Goal: Information Seeking & Learning: Learn about a topic

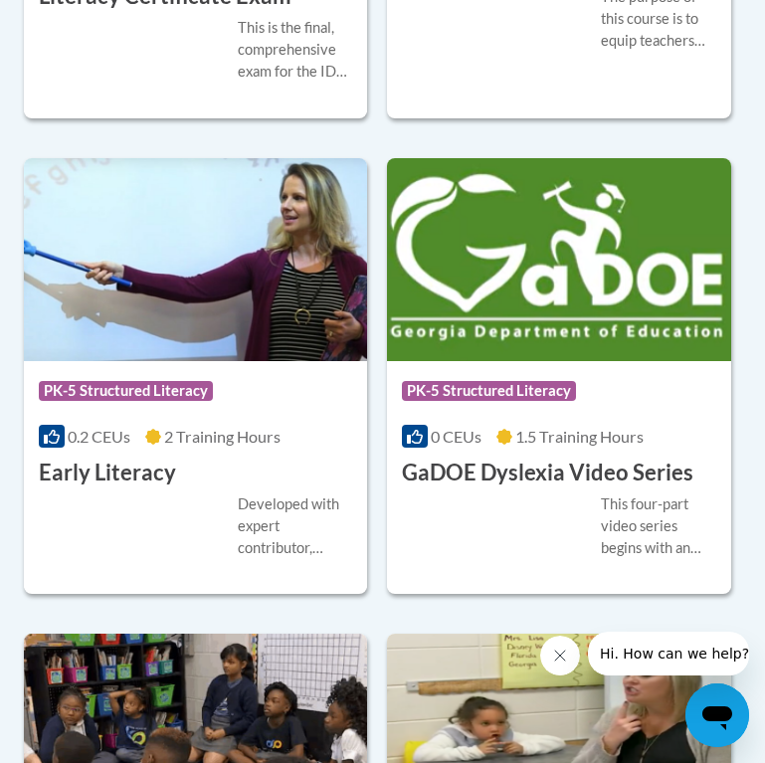
scroll to position [1317, 3]
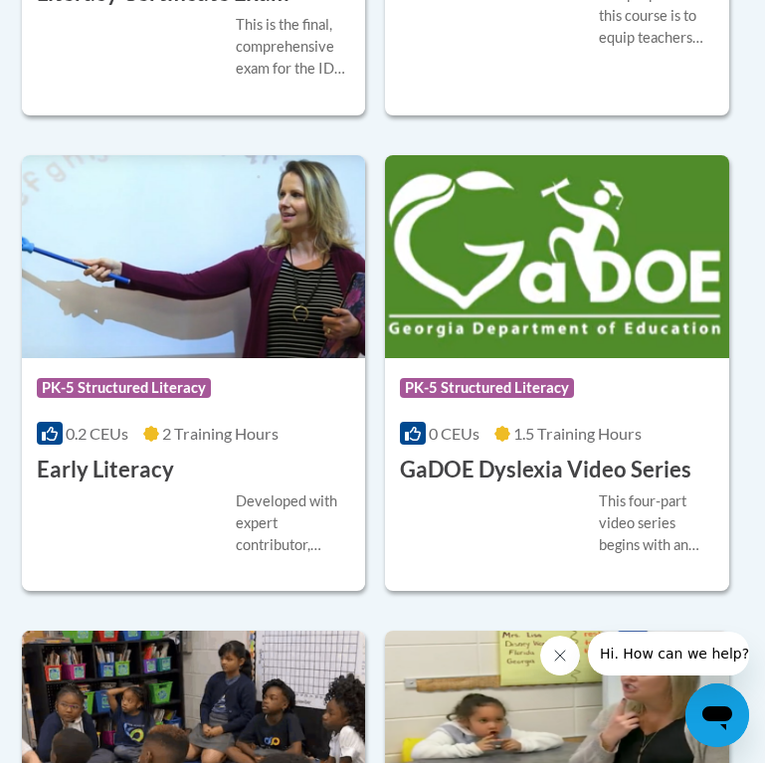
click at [609, 259] on img at bounding box center [557, 256] width 344 height 203
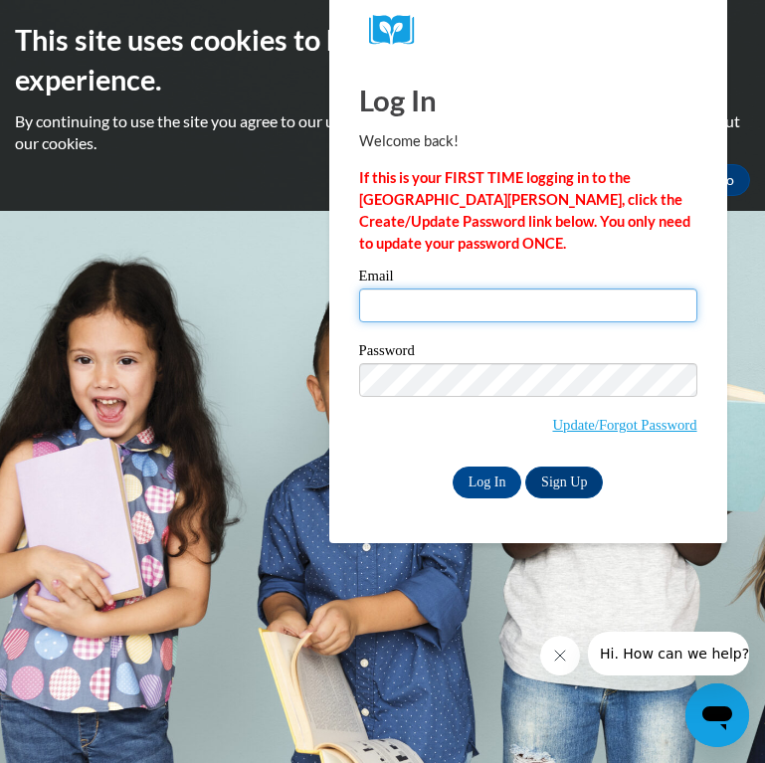
type input "[EMAIL_ADDRESS][PERSON_NAME][DOMAIN_NAME]"
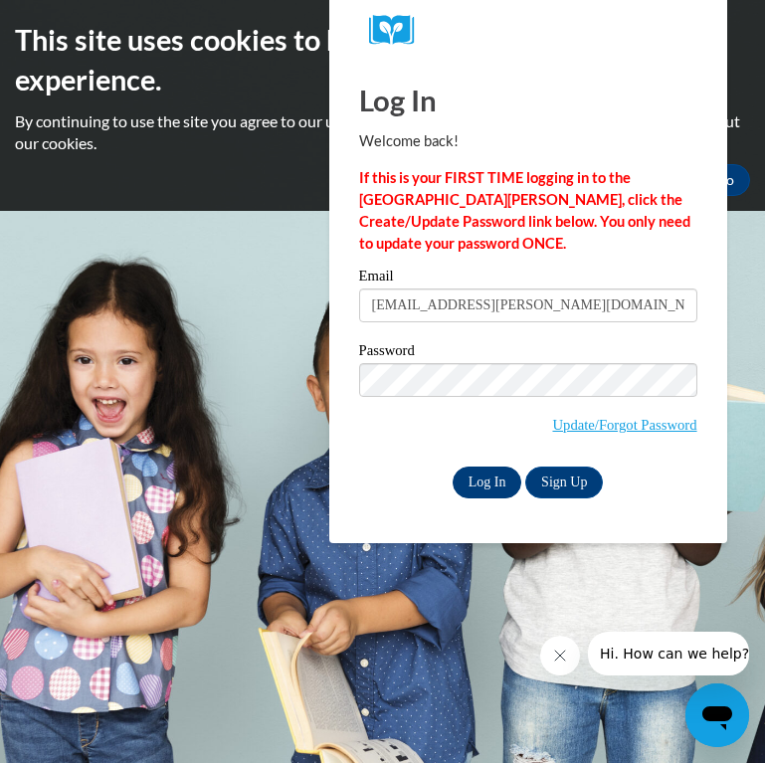
click at [494, 479] on input "Log In" at bounding box center [487, 482] width 70 height 32
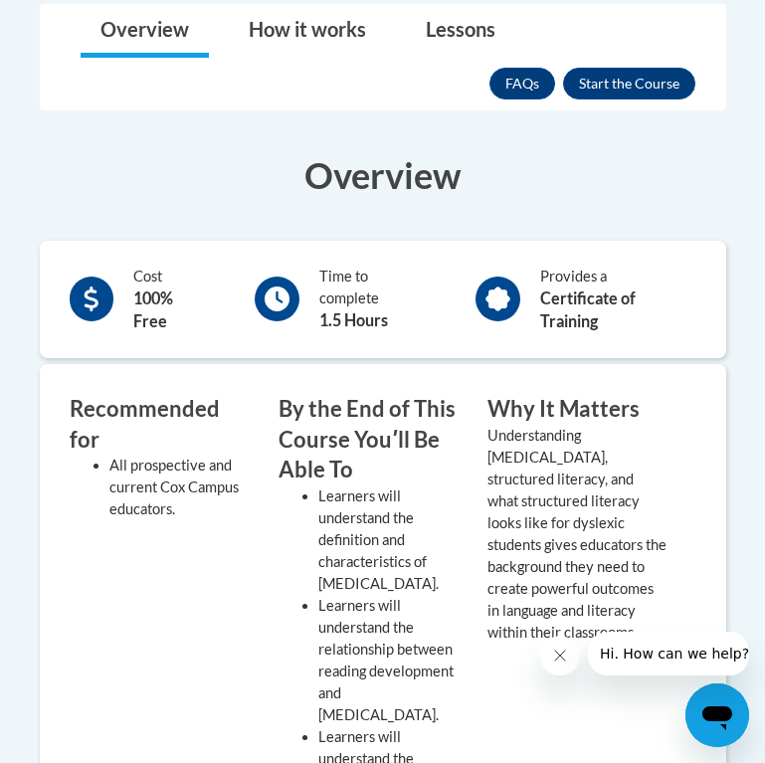
scroll to position [606, 0]
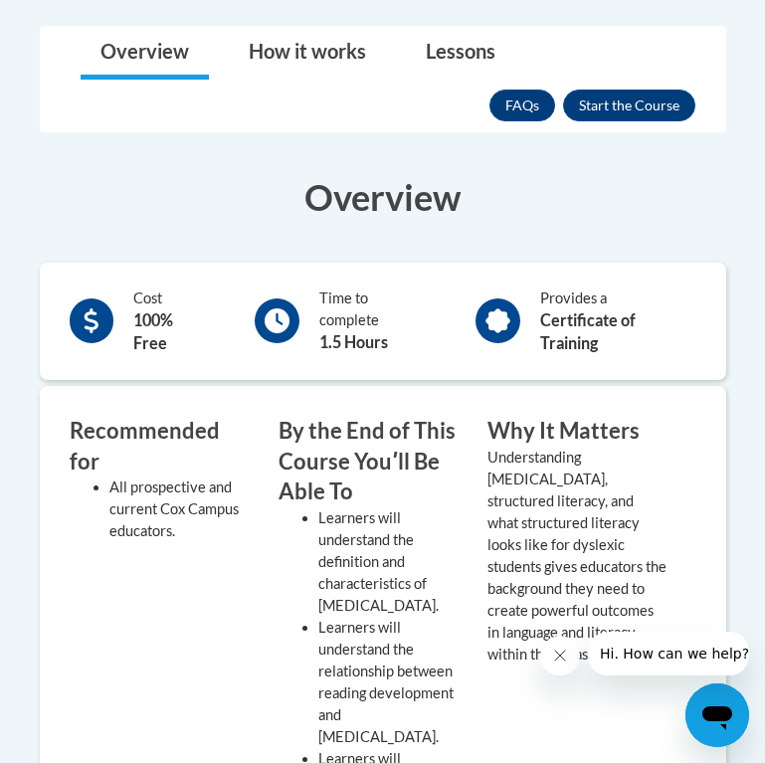
click at [630, 83] on div "FAQs Enroll" at bounding box center [592, 106] width 206 height 52
click at [630, 93] on button "Enroll" at bounding box center [629, 105] width 132 height 32
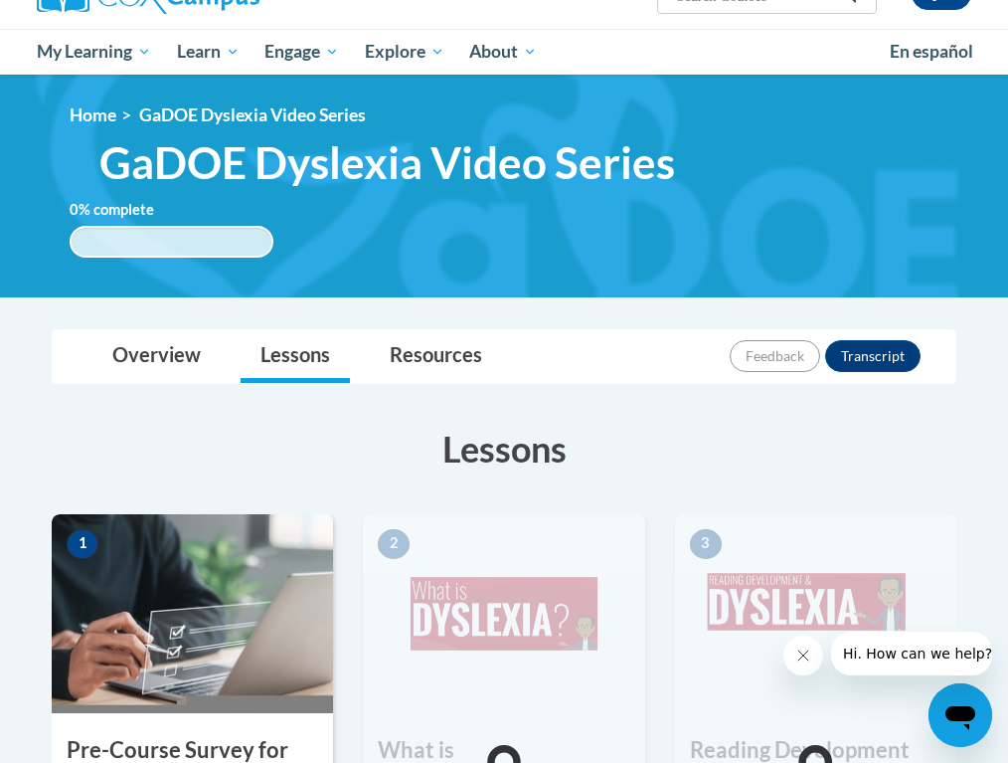
scroll to position [533, 0]
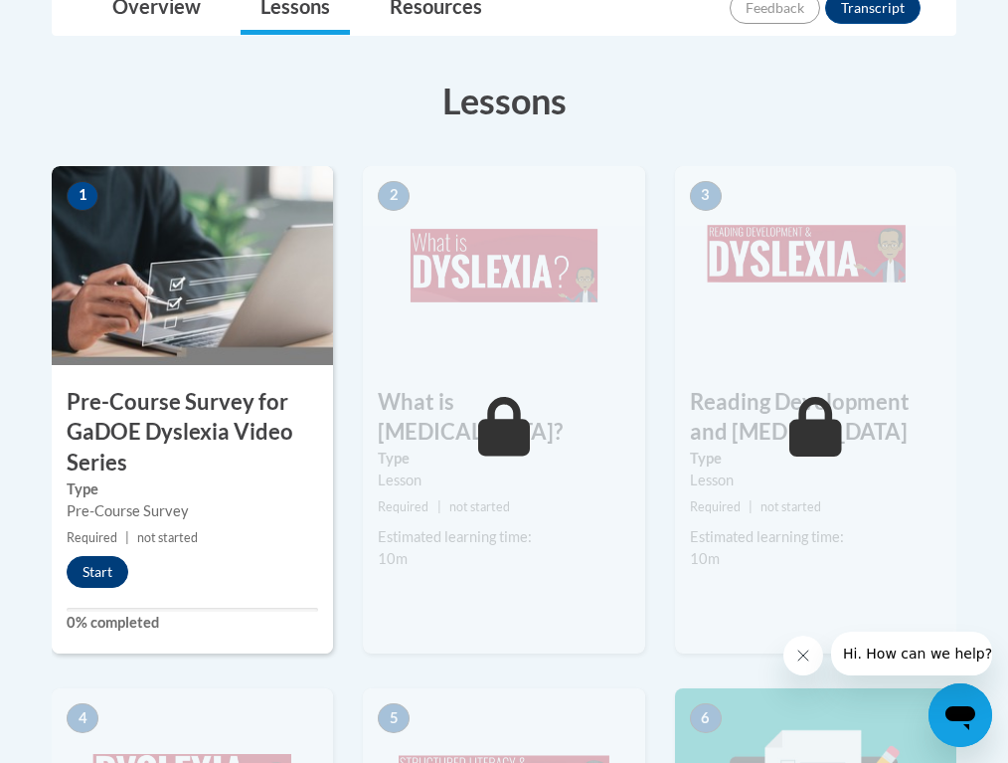
click at [117, 573] on button "Start" at bounding box center [98, 572] width 62 height 32
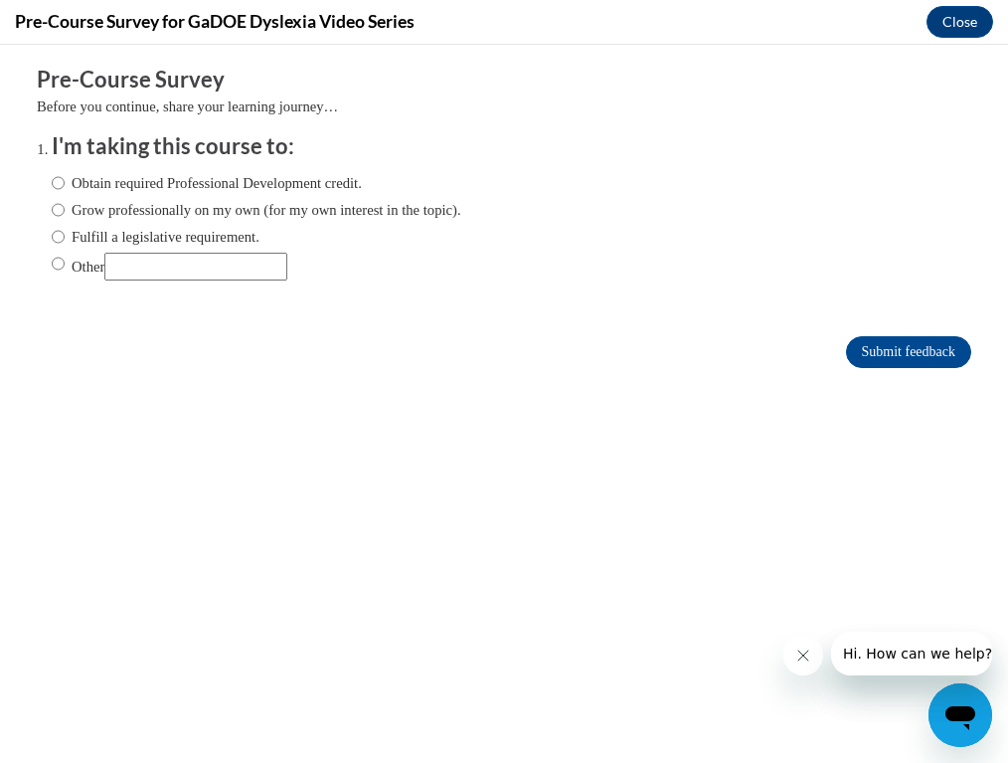
scroll to position [0, 0]
click at [103, 261] on label "Other" at bounding box center [170, 267] width 236 height 28
click at [65, 261] on input "Other" at bounding box center [58, 264] width 13 height 22
radio input "true"
click at [182, 262] on input "Other" at bounding box center [195, 267] width 183 height 28
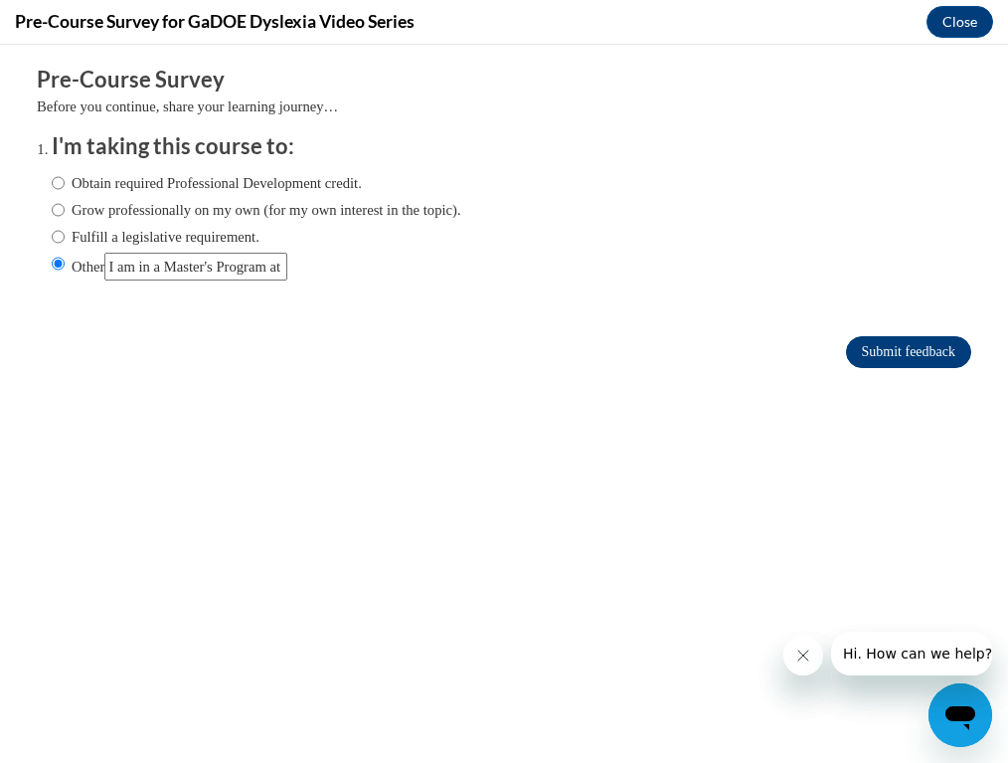
type input "I am in a Master's Program at a university."
click at [764, 346] on input "Submit feedback" at bounding box center [908, 352] width 125 height 32
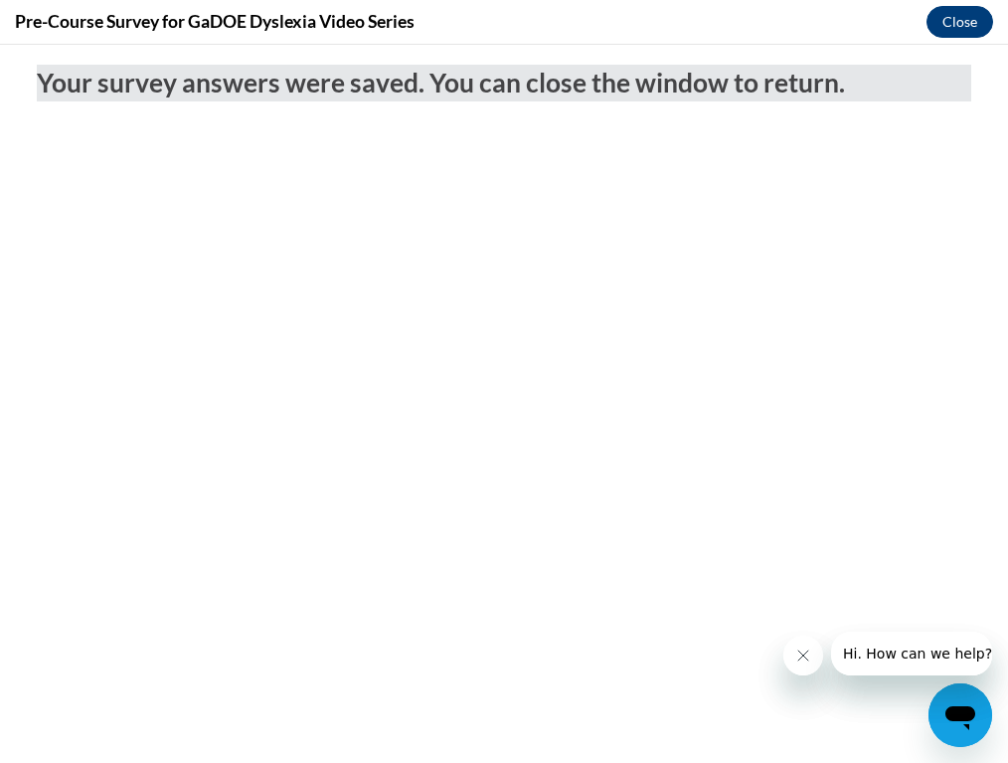
click at [764, 11] on button "Close" at bounding box center [960, 22] width 67 height 32
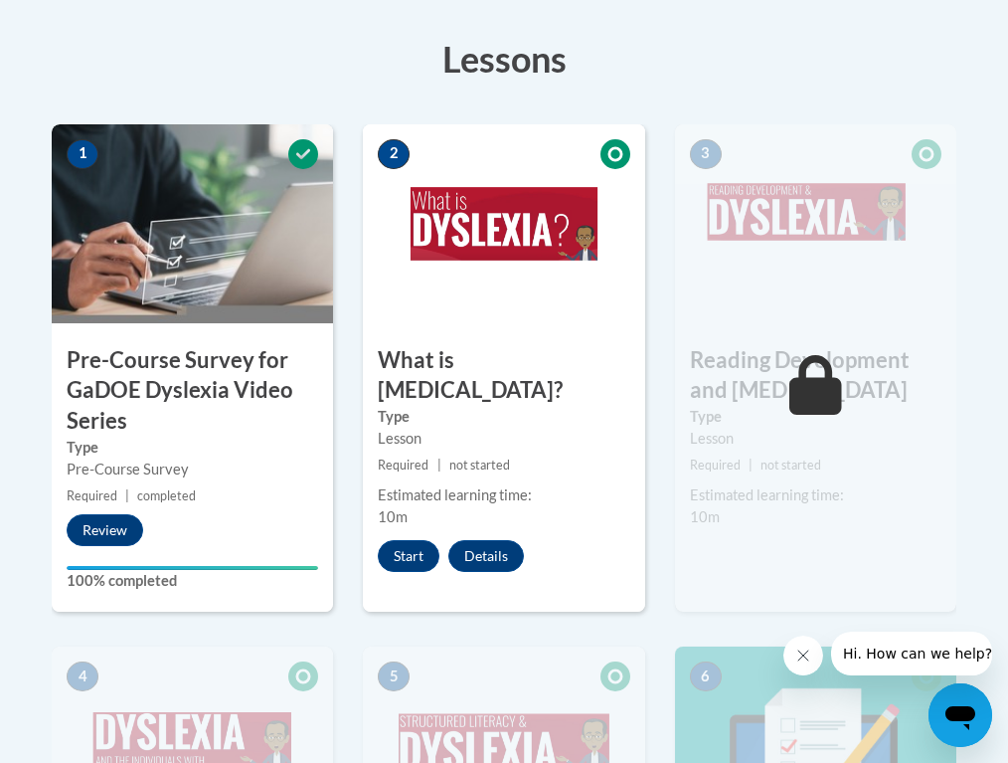
scroll to position [575, 0]
click at [398, 540] on button "Start" at bounding box center [409, 556] width 62 height 32
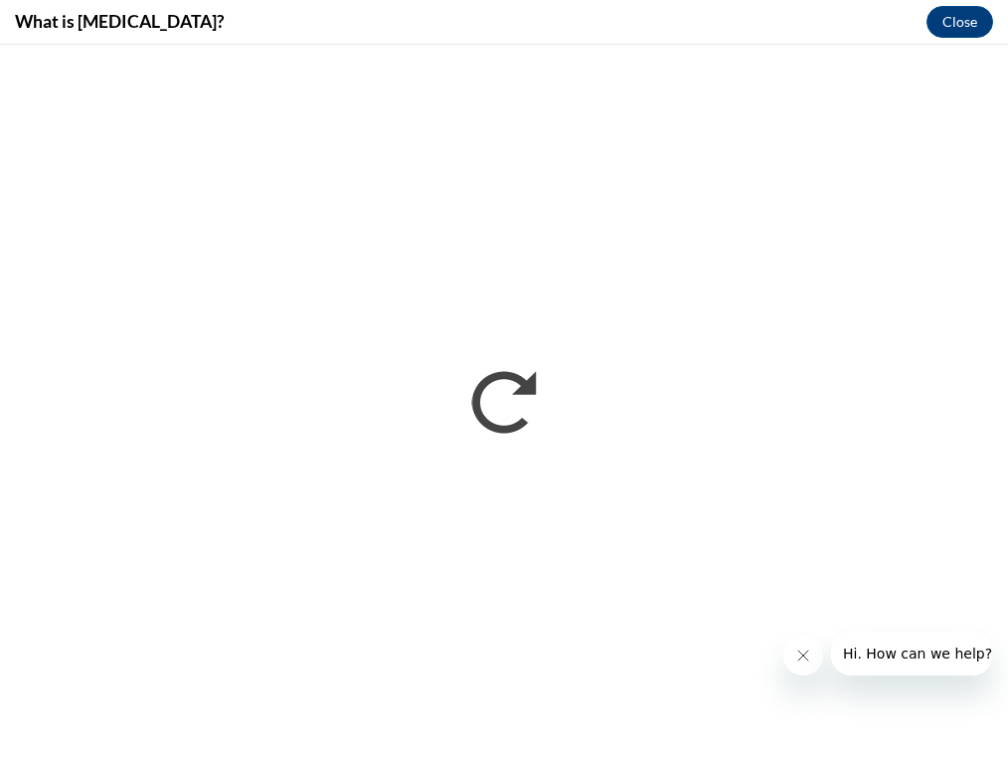
scroll to position [0, 0]
click at [764, 16] on button "Close" at bounding box center [960, 22] width 67 height 32
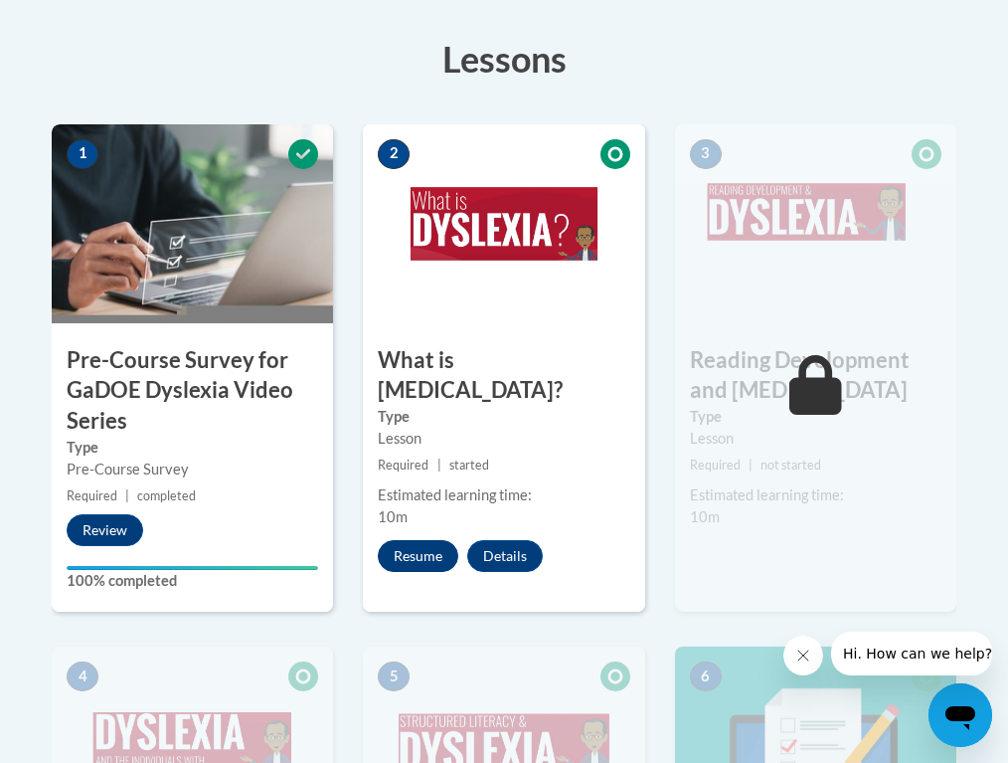
click at [425, 540] on button "Resume" at bounding box center [418, 556] width 81 height 32
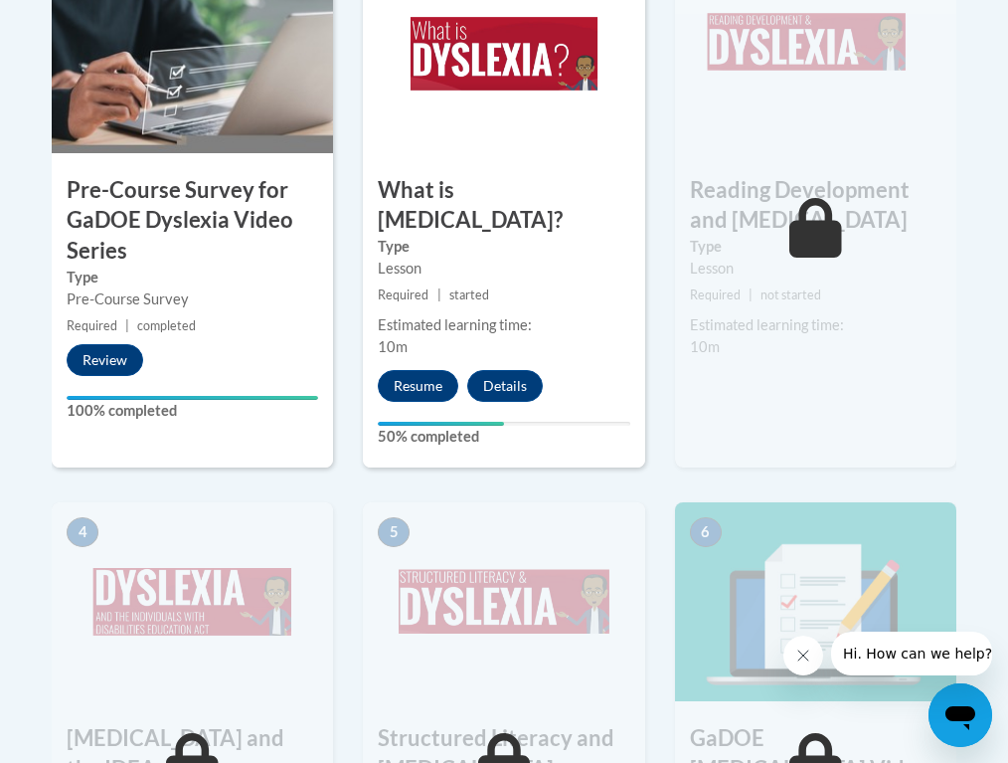
scroll to position [751, 0]
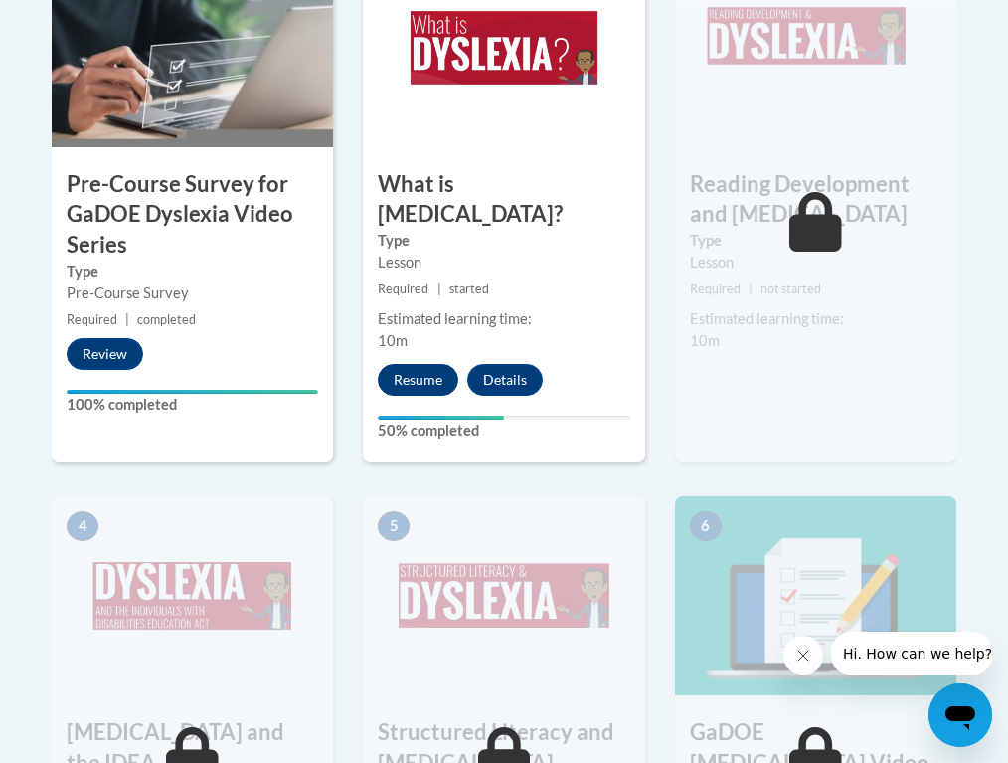
click at [428, 364] on button "Resume" at bounding box center [418, 380] width 81 height 32
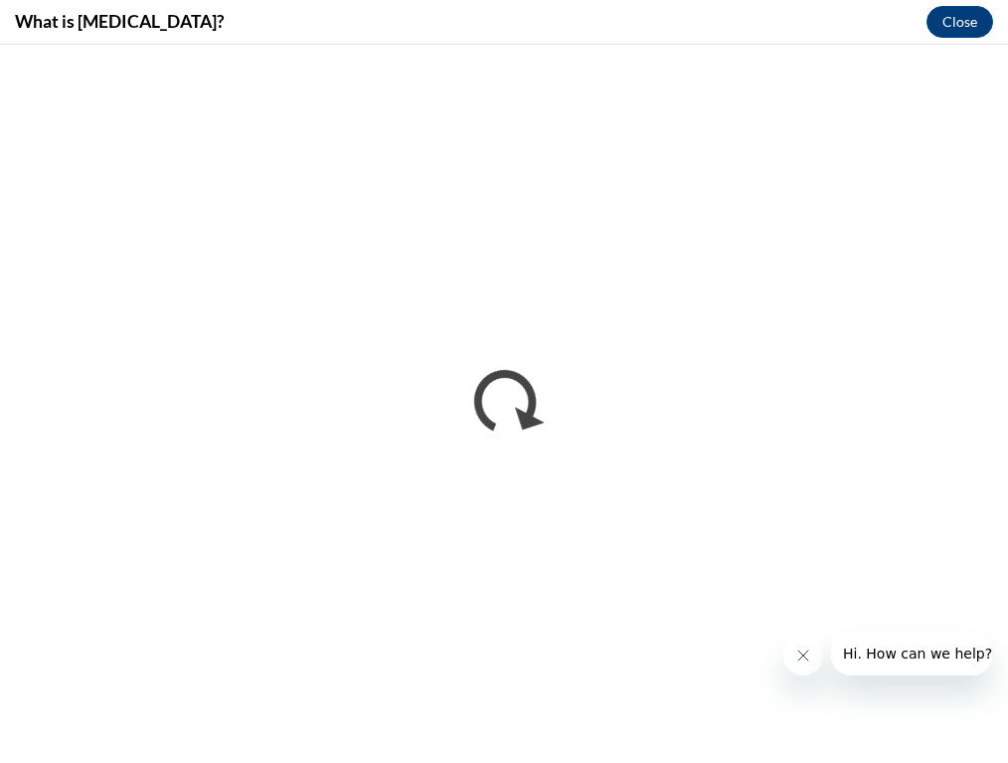
scroll to position [0, 0]
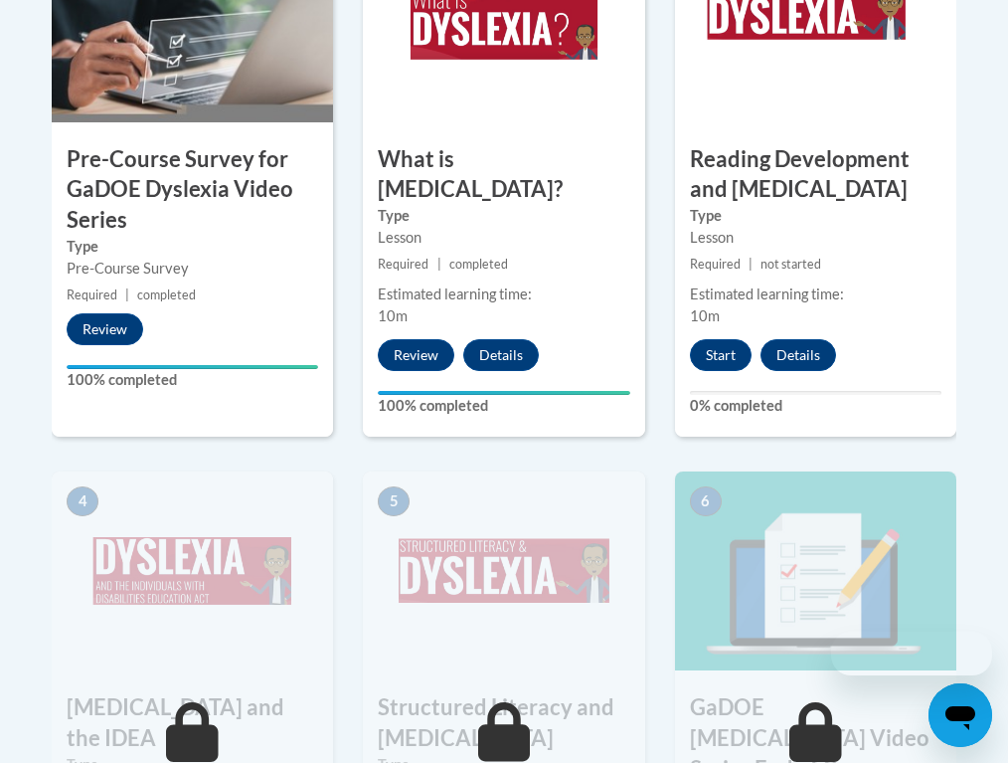
scroll to position [777, 0]
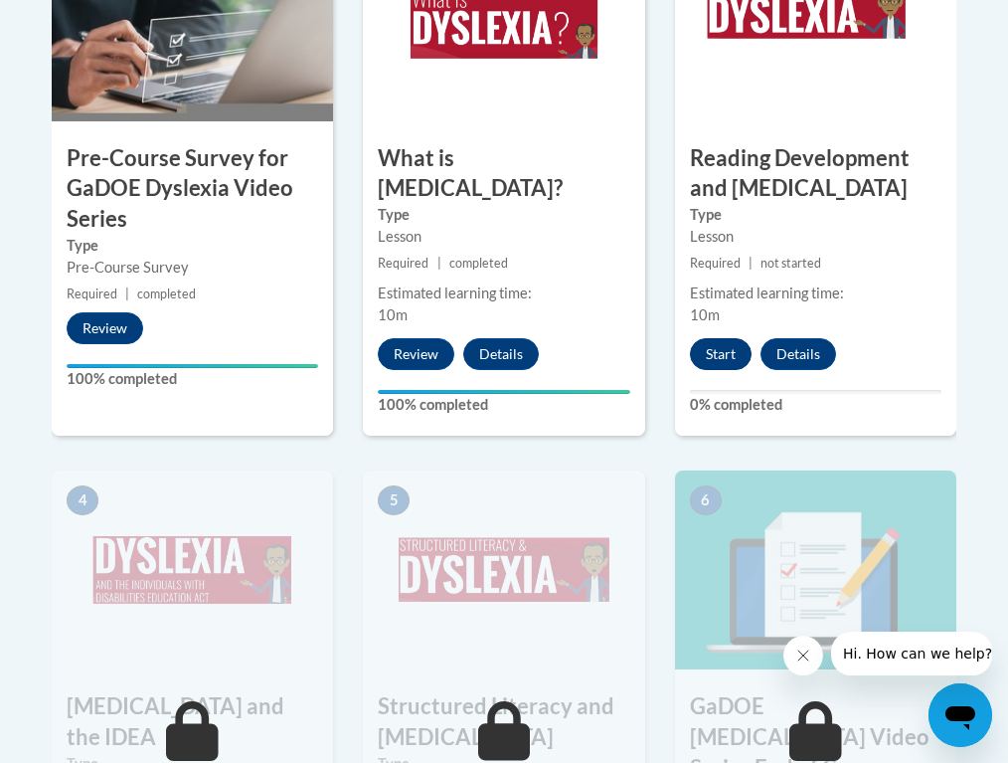
click at [731, 354] on button "Start" at bounding box center [721, 354] width 62 height 32
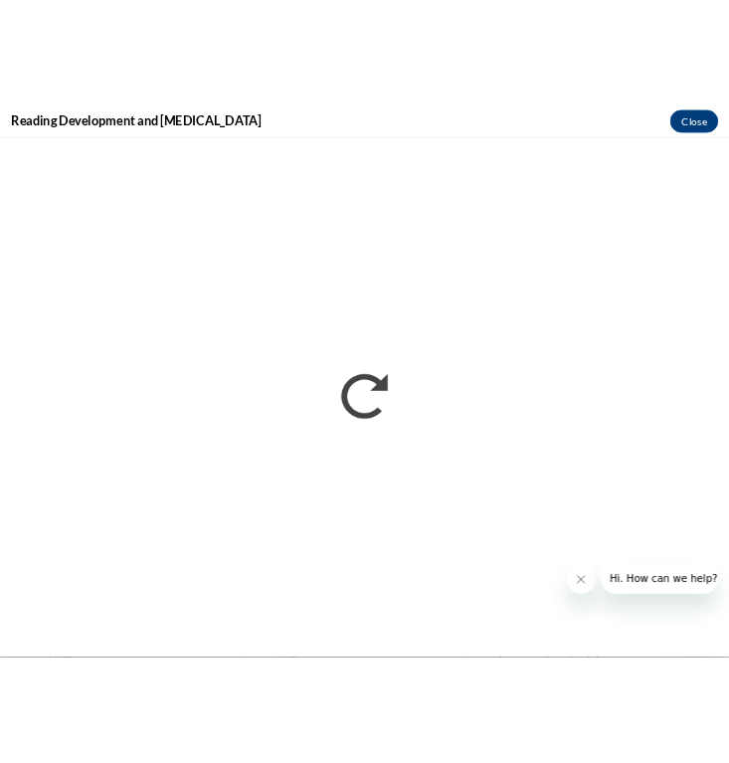
scroll to position [0, 0]
